Goal: Find specific page/section

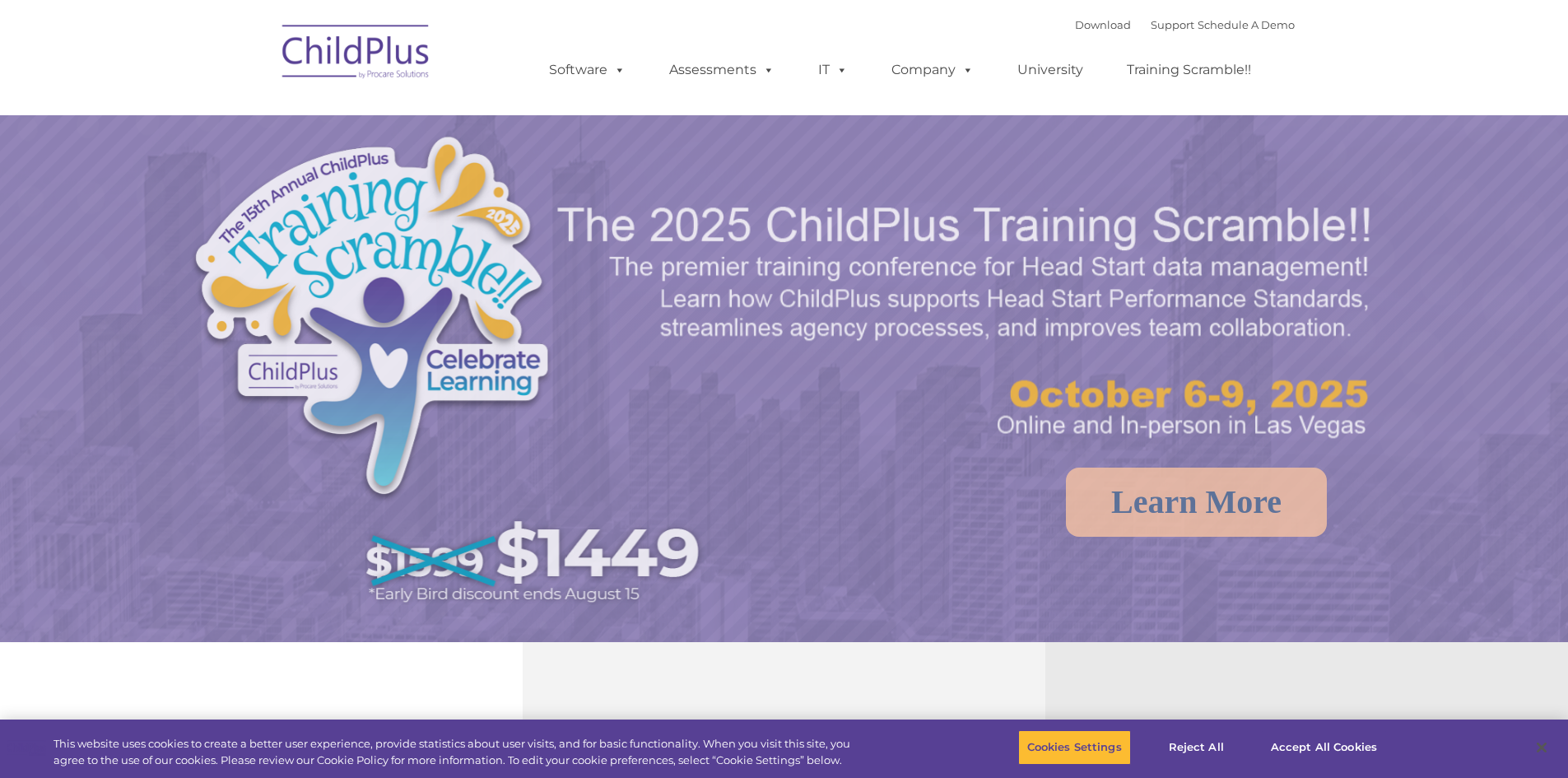
select select "MEDIUM"
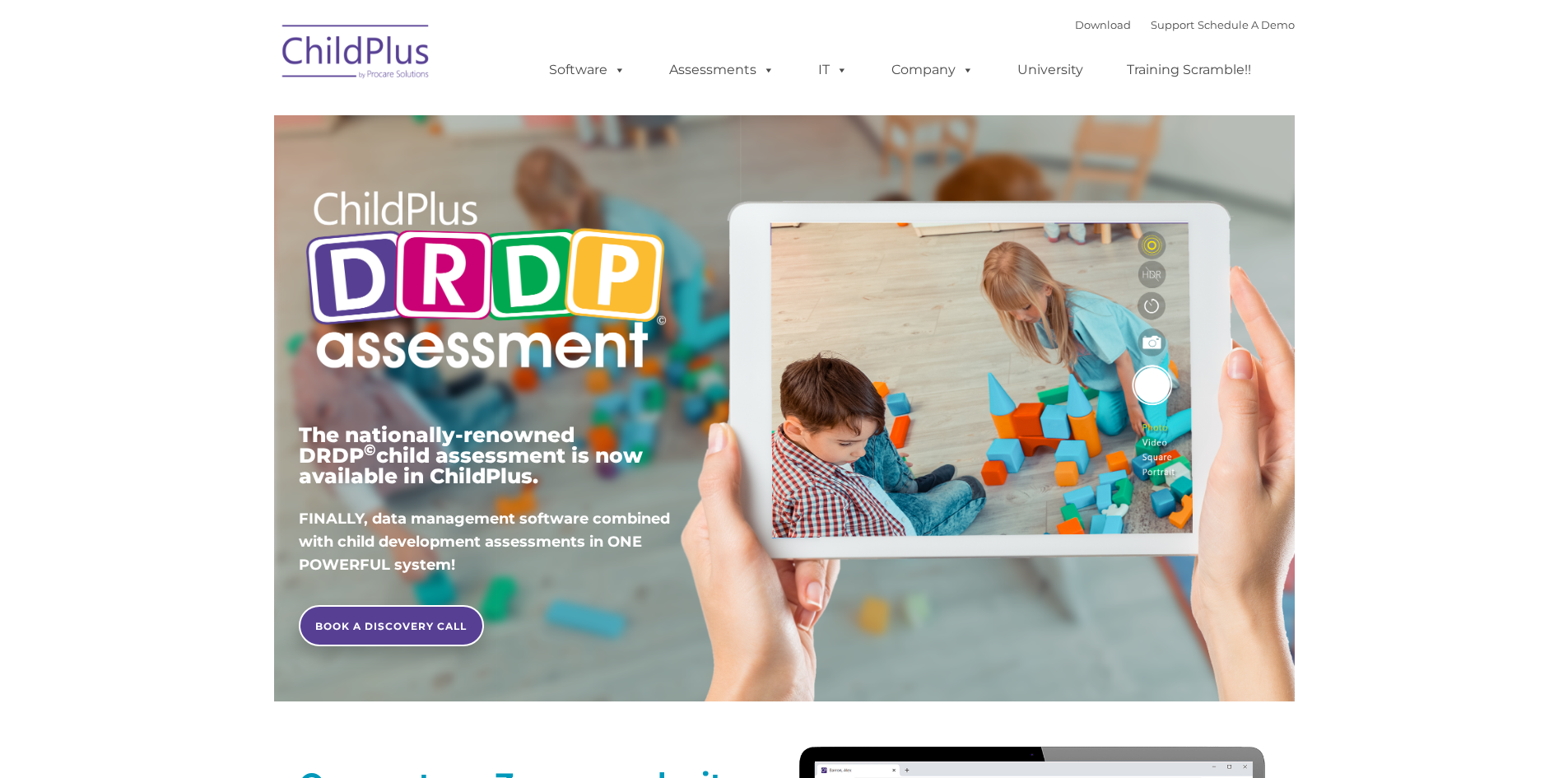
type input ""
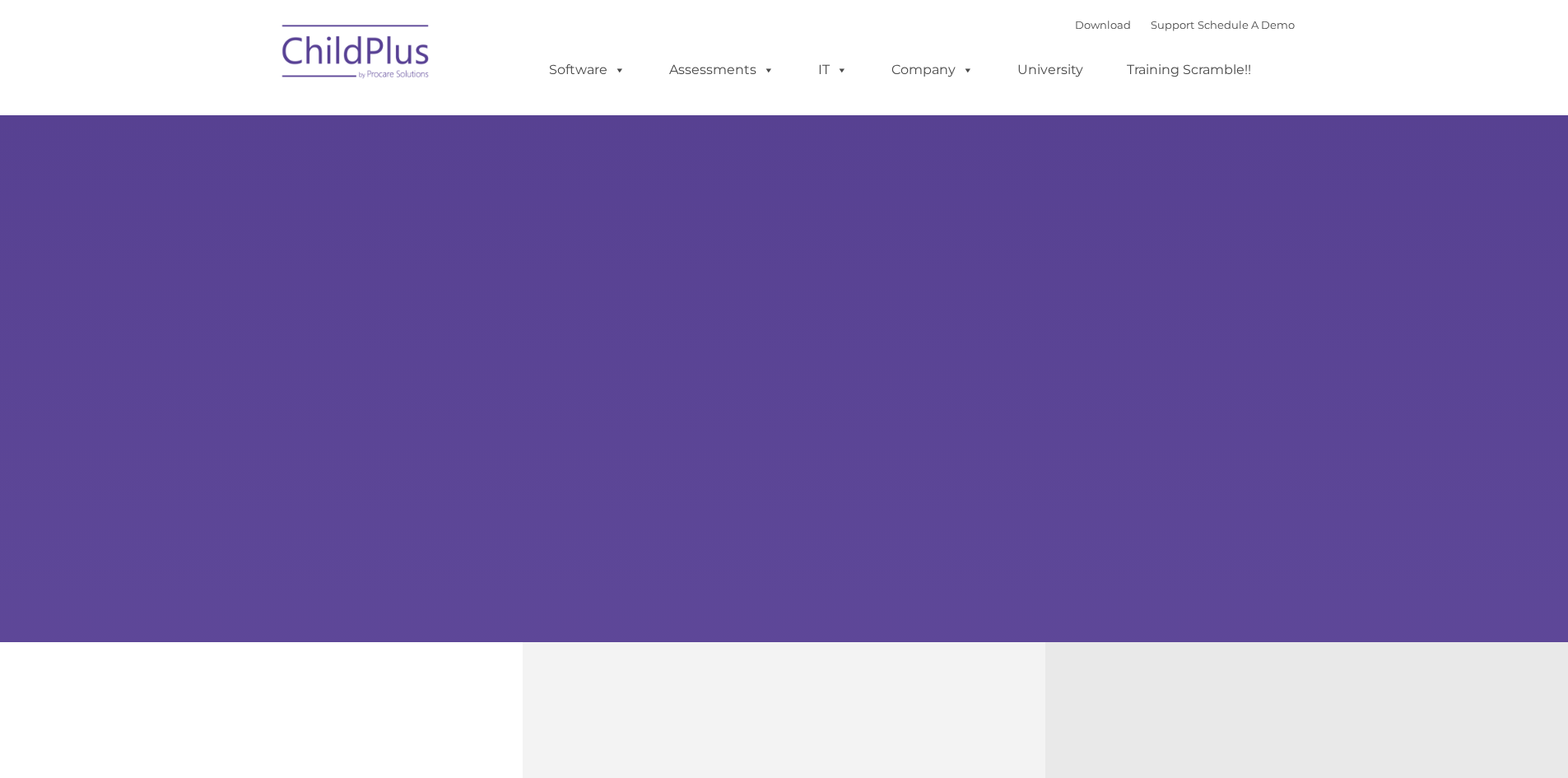
type input ""
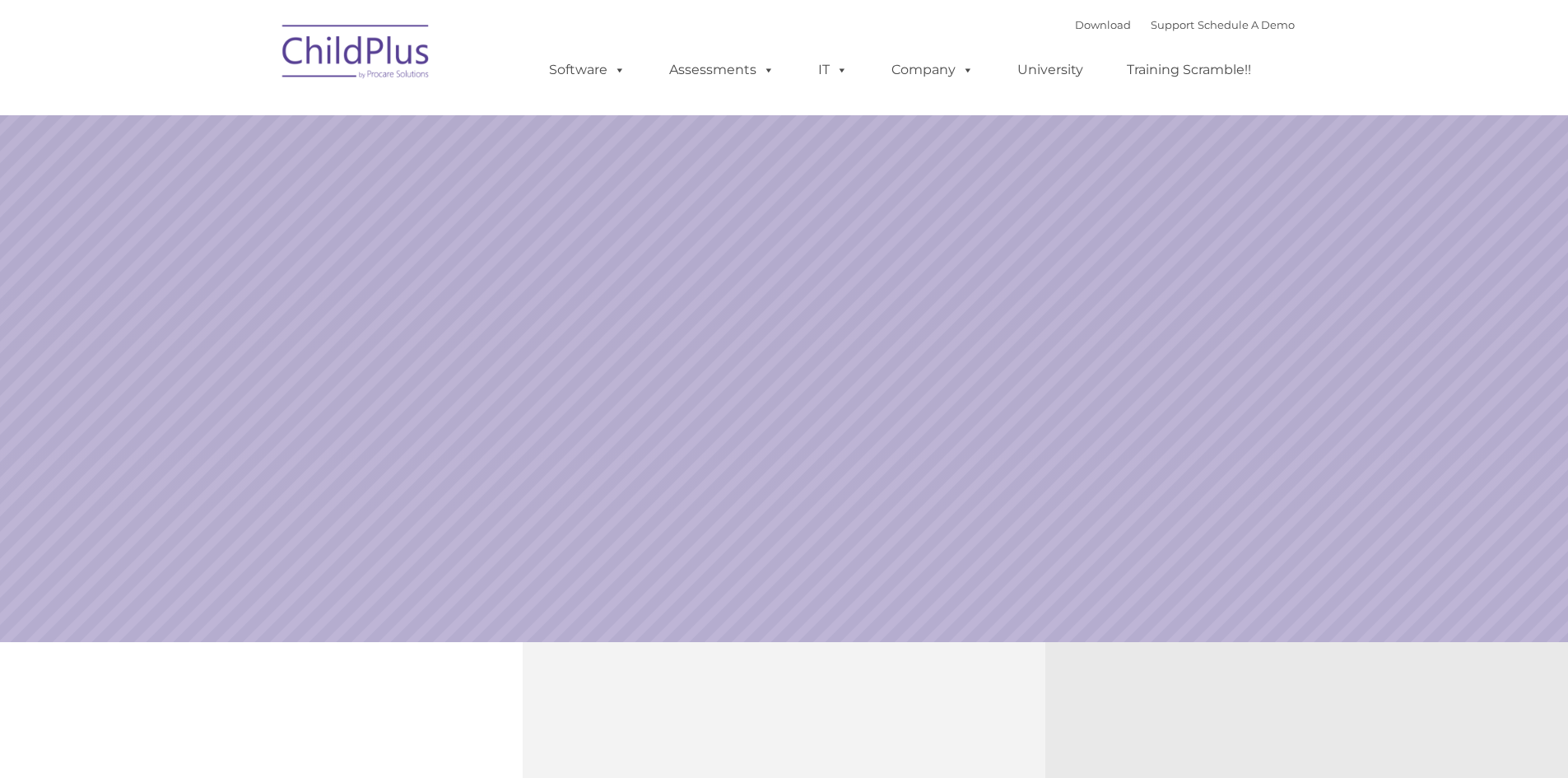
select select "MEDIUM"
